Goal: Register for event/course

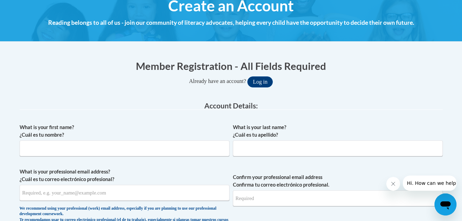
click at [83, 149] on input "What is your first name? ¿Cuál es tu nombre?" at bounding box center [125, 148] width 210 height 16
type input "Emma"
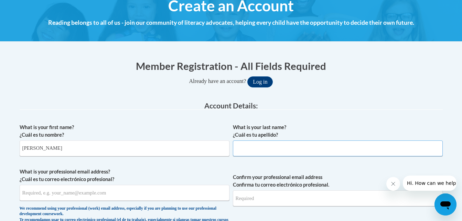
click at [245, 153] on input "What is your last name? ¿Cuál es tu apellido?" at bounding box center [338, 148] width 210 height 16
type input "Earl"
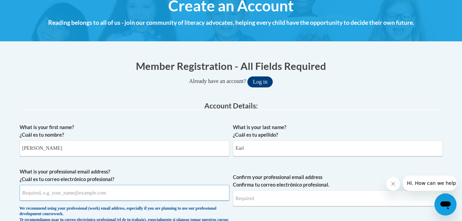
click at [201, 192] on input "What is your professional email address? ¿Cuál es tu correo electrónico profesi…" at bounding box center [125, 193] width 210 height 16
type input "eearl@my.athens.edu"
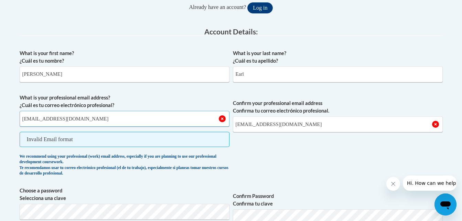
scroll to position [162, 0]
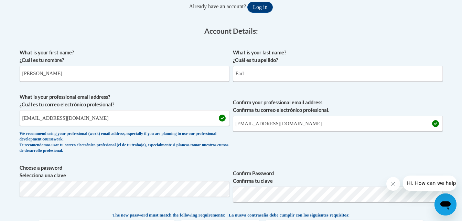
click at [173, 174] on label "Choose a password Selecciona una clave" at bounding box center [125, 171] width 210 height 15
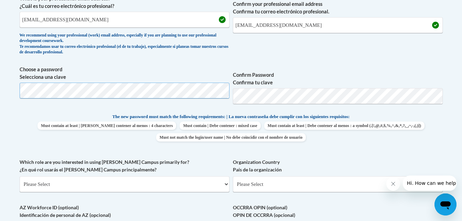
scroll to position [261, 0]
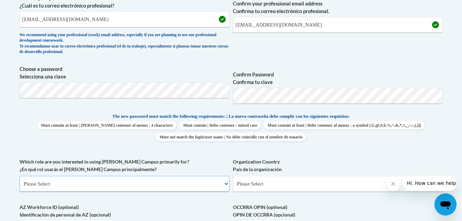
click at [224, 181] on select "Please Select College/University | Colegio/Universidad Community/Nonprofit Part…" at bounding box center [125, 184] width 210 height 16
select select "5a18ea06-2b54-4451-96f2-d152daf9eac5"
click at [20, 176] on select "Please Select College/University | Colegio/Universidad Community/Nonprofit Part…" at bounding box center [125, 184] width 210 height 16
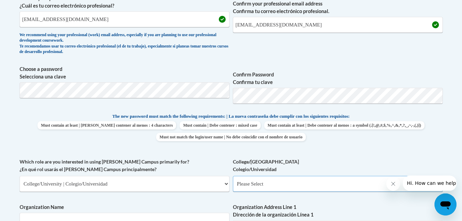
click at [263, 183] on select "Please Select College/University Staff | Empleado universitario College/Univers…" at bounding box center [338, 184] width 210 height 16
select select "99b32b07-cffc-426c-8bf6-0cd77760d84b"
click at [233, 176] on select "Please Select College/University Staff | Empleado universitario College/Univers…" at bounding box center [338, 184] width 210 height 16
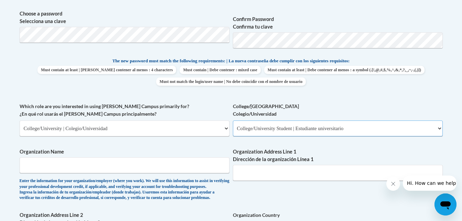
scroll to position [318, 0]
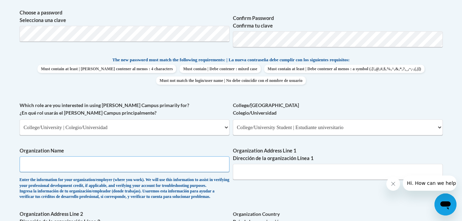
click at [205, 163] on input "Organization Name" at bounding box center [125, 164] width 210 height 16
type input "Athens State University"
click at [270, 176] on input "Organization Address Line 1 Dirección de la organización Línea 1" at bounding box center [338, 172] width 210 height 16
paste input "300 N. Beaty Street Athens, Alabama 35611"
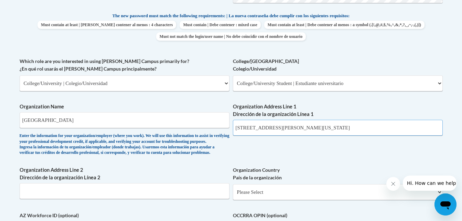
scroll to position [370, 0]
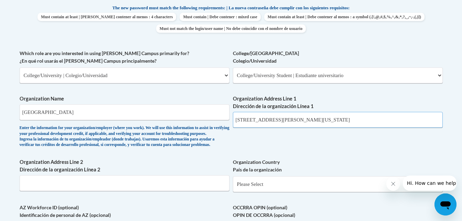
type input "300 N. Beaty Street Athens, Alabama 35611"
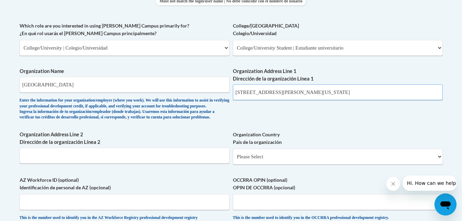
scroll to position [397, 0]
click at [275, 164] on select "Please Select United States | Estados Unidos Outside of the United States | Fue…" at bounding box center [338, 156] width 210 height 16
select select "ad49bcad-a171-4b2e-b99c-48b446064914"
click at [233, 159] on select "Please Select United States | Estados Unidos Outside of the United States | Fue…" at bounding box center [338, 156] width 210 height 16
select select
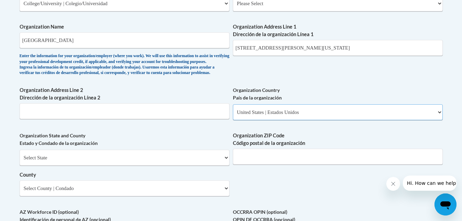
scroll to position [448, 0]
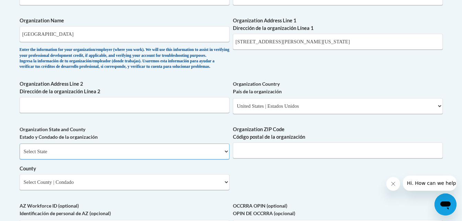
click at [218, 159] on select "Select State Alabama Alaska Arizona Arkansas California Colorado Connecticut De…" at bounding box center [125, 152] width 210 height 16
select select "Alabama"
click at [20, 155] on select "Select State Alabama Alaska Arizona Arkansas California Colorado Connecticut De…" at bounding box center [125, 152] width 210 height 16
click at [258, 158] on input "Organization ZIP Code Código postal de la organización" at bounding box center [338, 150] width 210 height 16
type input "35611"
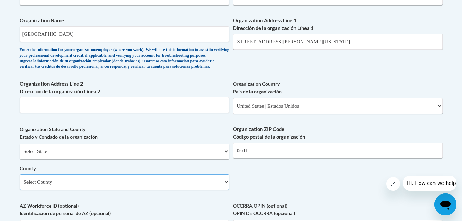
click at [226, 190] on select "Select County Autauga Baldwin Barbour Bibb Blount Bullock Butler Calhoun Chambe…" at bounding box center [125, 182] width 210 height 16
click at [133, 190] on select "Select County Autauga Baldwin Barbour Bibb Blount Bullock Butler Calhoun Chambe…" at bounding box center [125, 182] width 210 height 16
select select "Limestone"
click at [20, 185] on select "Select County Autauga Baldwin Barbour Bibb Blount Bullock Butler Calhoun Chambe…" at bounding box center [125, 182] width 210 height 16
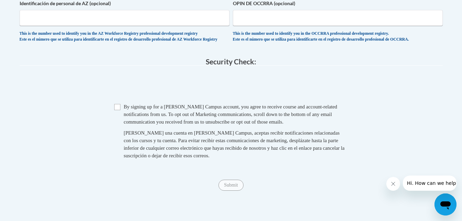
scroll to position [661, 0]
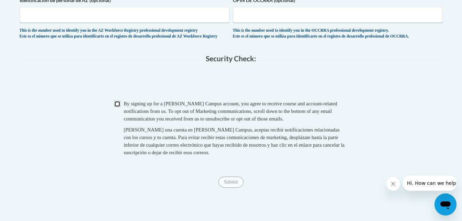
click at [117, 107] on input "Checkbox" at bounding box center [117, 104] width 6 height 6
checkbox input "true"
click at [229, 188] on input "Submit" at bounding box center [231, 182] width 25 height 11
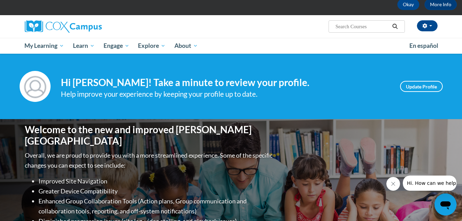
scroll to position [30, 0]
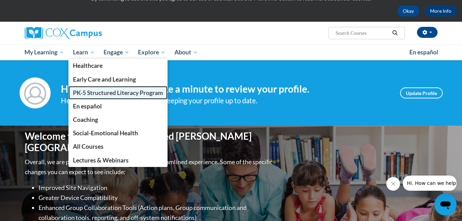
click at [99, 90] on span "PK-5 Structured Literacy Program" at bounding box center [118, 92] width 90 height 7
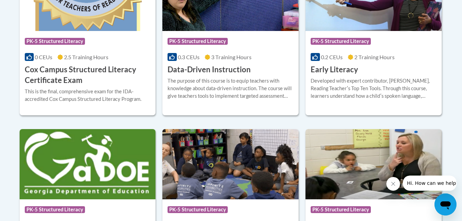
scroll to position [355, 0]
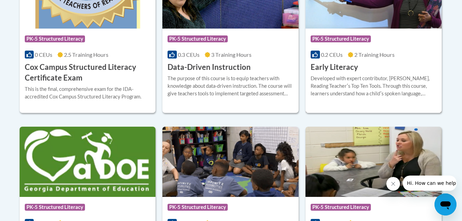
click at [371, 67] on div "Course Category: PK-5 Structured Literacy 0.2 CEUs 2 Training Hours COURSE Earl…" at bounding box center [374, 51] width 136 height 44
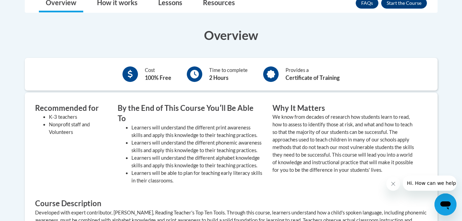
scroll to position [212, 0]
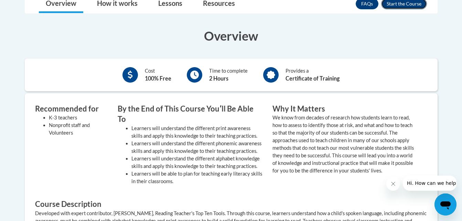
click at [395, 6] on button "Enroll" at bounding box center [404, 3] width 46 height 11
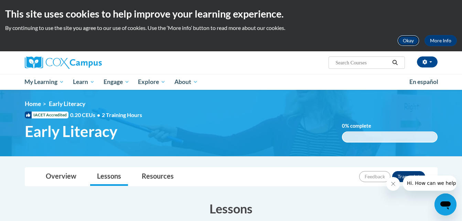
click at [413, 37] on button "Okay" at bounding box center [408, 40] width 22 height 11
